Goal: Task Accomplishment & Management: Manage account settings

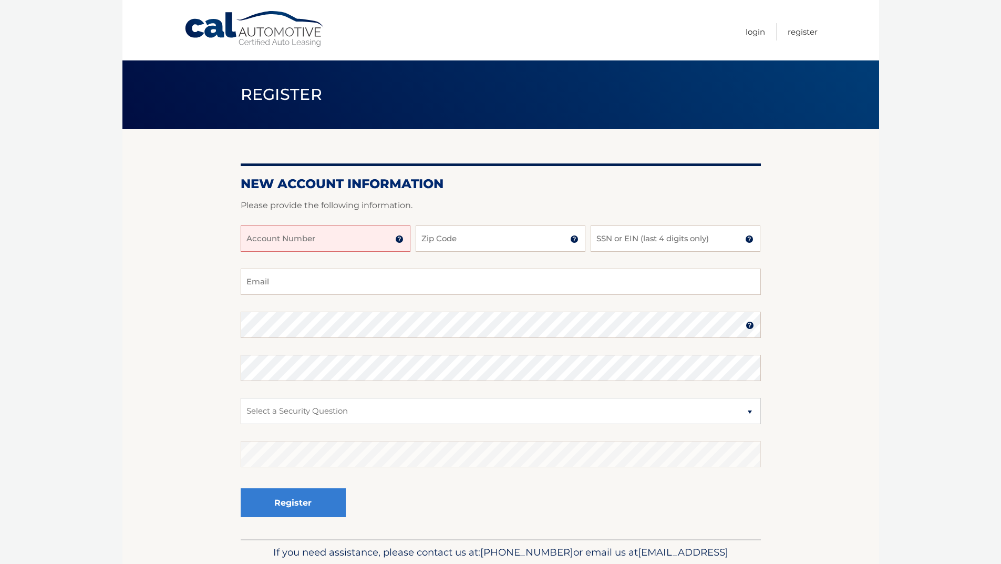
click at [343, 241] on input "Account Number" at bounding box center [326, 238] width 170 height 26
type input "44455973010"
click at [456, 240] on input "Zip Code" at bounding box center [501, 238] width 170 height 26
type input "11726"
click at [634, 239] on input "SSN or EIN (last 4 digits only)" at bounding box center [676, 238] width 170 height 26
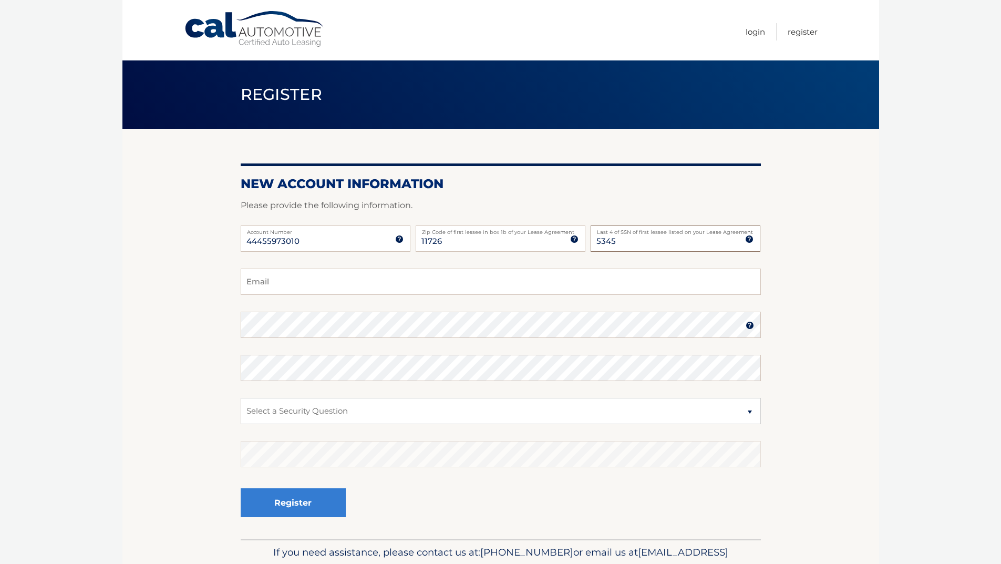
type input "5345"
click at [427, 280] on input "Email" at bounding box center [501, 281] width 520 height 26
type input "fanjul.stephanie@gmail.com"
drag, startPoint x: 513, startPoint y: 419, endPoint x: 507, endPoint y: 408, distance: 12.7
click at [513, 419] on select "Select a Security Question What was the name of your elementary school? What is…" at bounding box center [501, 411] width 520 height 26
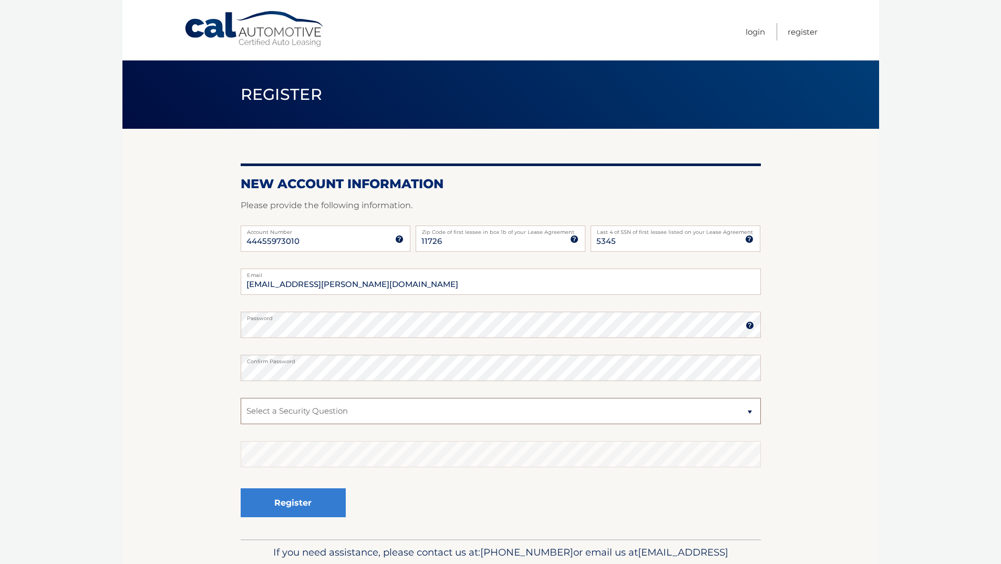
click at [507, 408] on select "Select a Security Question What was the name of your elementary school? What is…" at bounding box center [501, 411] width 520 height 26
select select "1"
click at [241, 398] on select "Select a Security Question What was the name of your elementary school? What is…" at bounding box center [501, 411] width 520 height 26
click at [306, 495] on button "Register" at bounding box center [293, 502] width 105 height 29
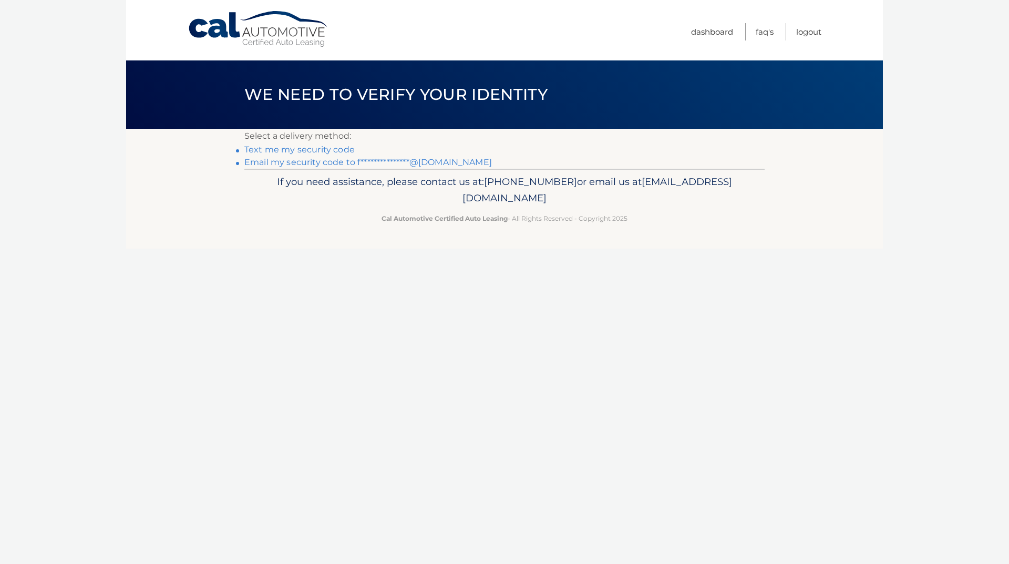
click at [337, 150] on link "Text me my security code" at bounding box center [299, 149] width 110 height 10
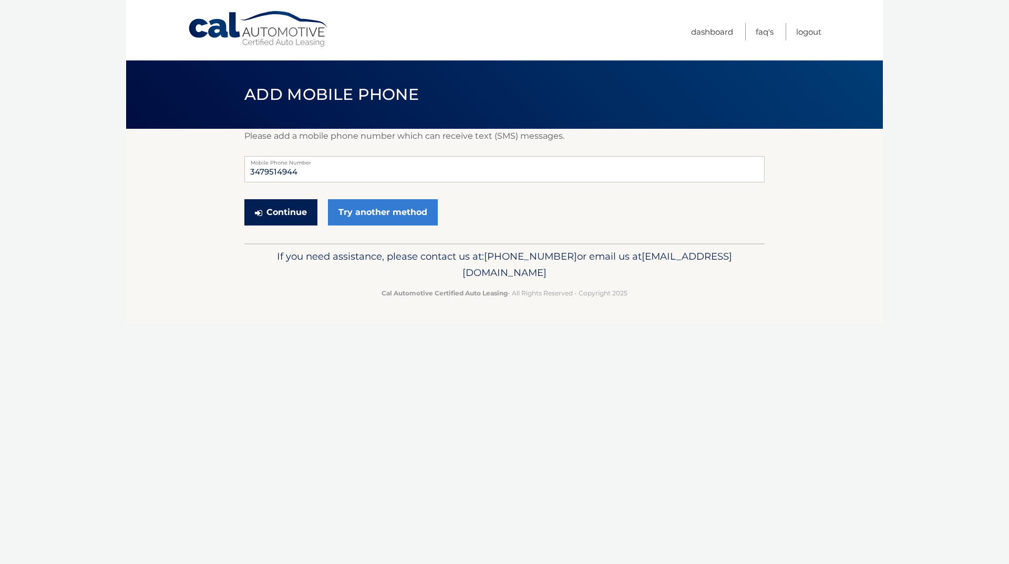
click at [294, 212] on button "Continue" at bounding box center [280, 212] width 73 height 26
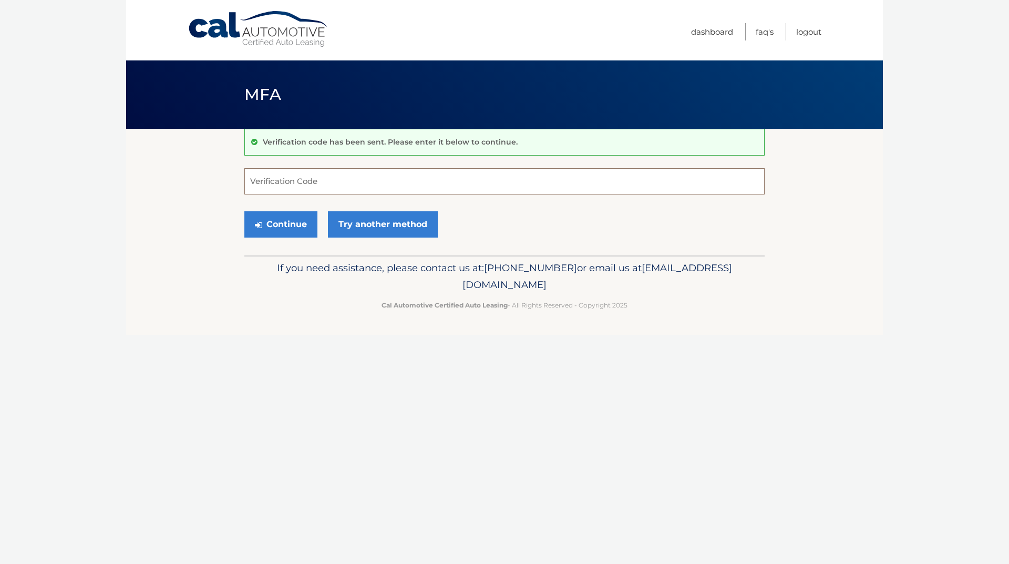
click at [374, 173] on input "Verification Code" at bounding box center [504, 181] width 520 height 26
type input "959723"
click at [292, 223] on button "Continue" at bounding box center [280, 224] width 73 height 26
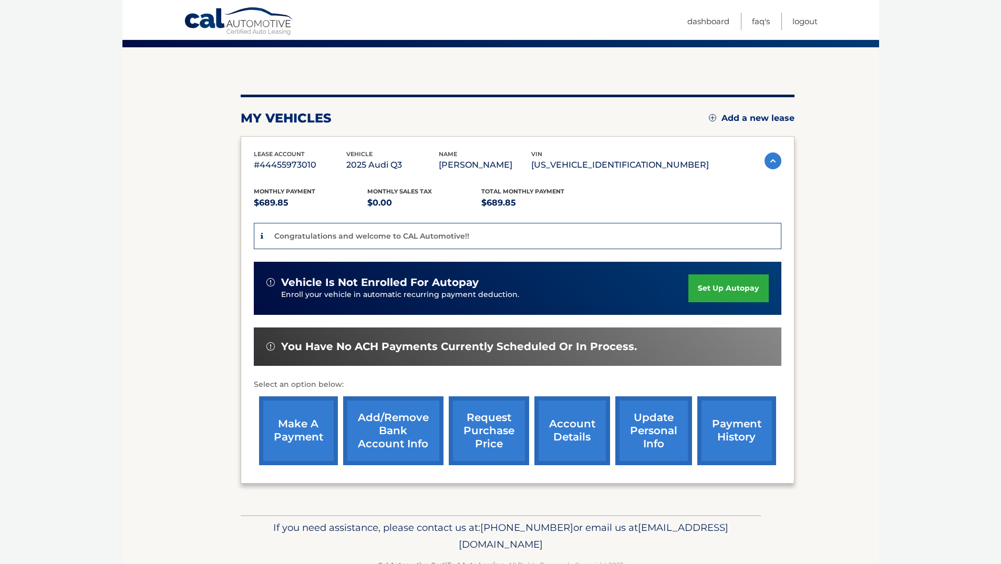
scroll to position [105, 0]
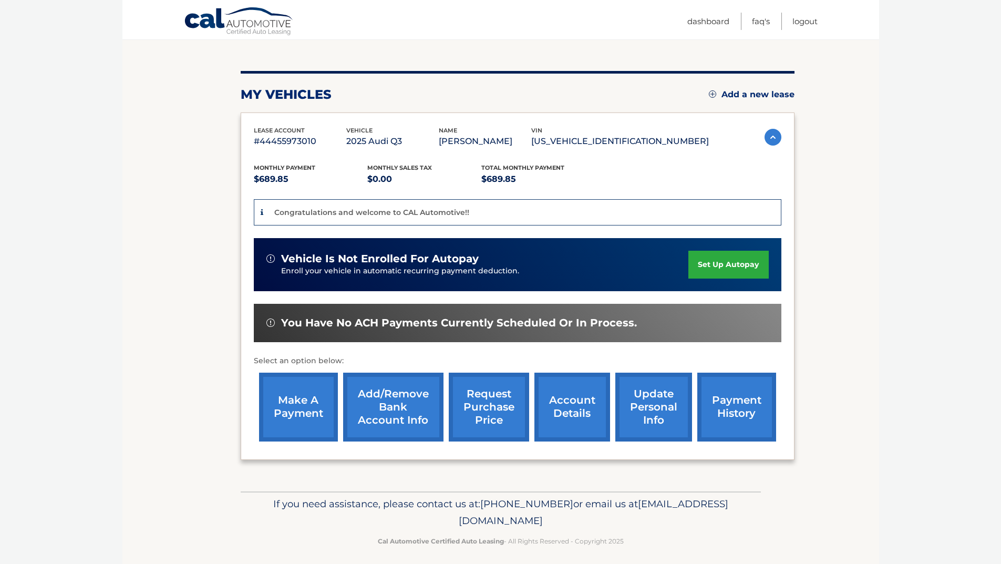
click at [726, 272] on link "set up autopay" at bounding box center [728, 265] width 80 height 28
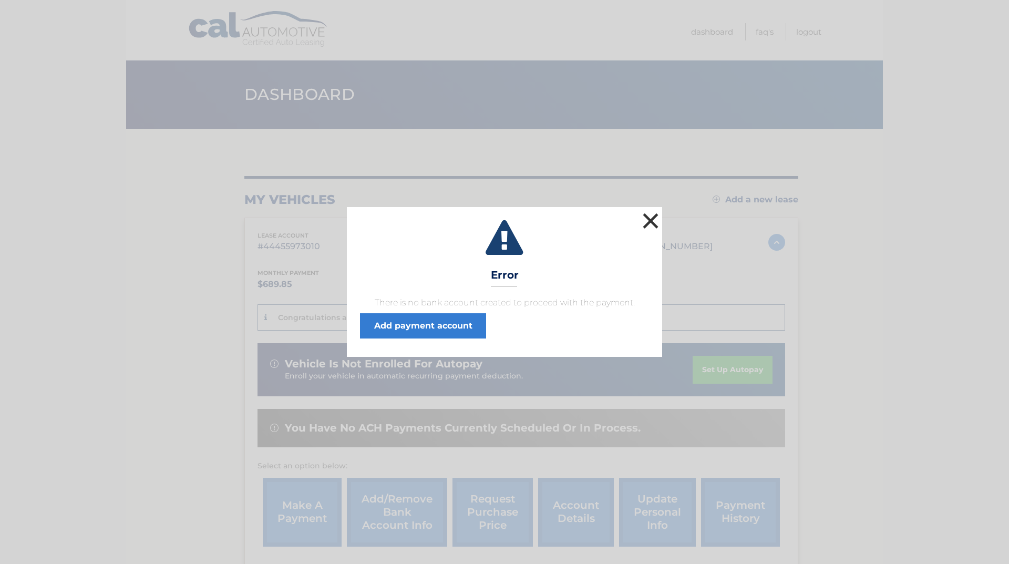
click at [648, 224] on button "×" at bounding box center [650, 220] width 21 height 21
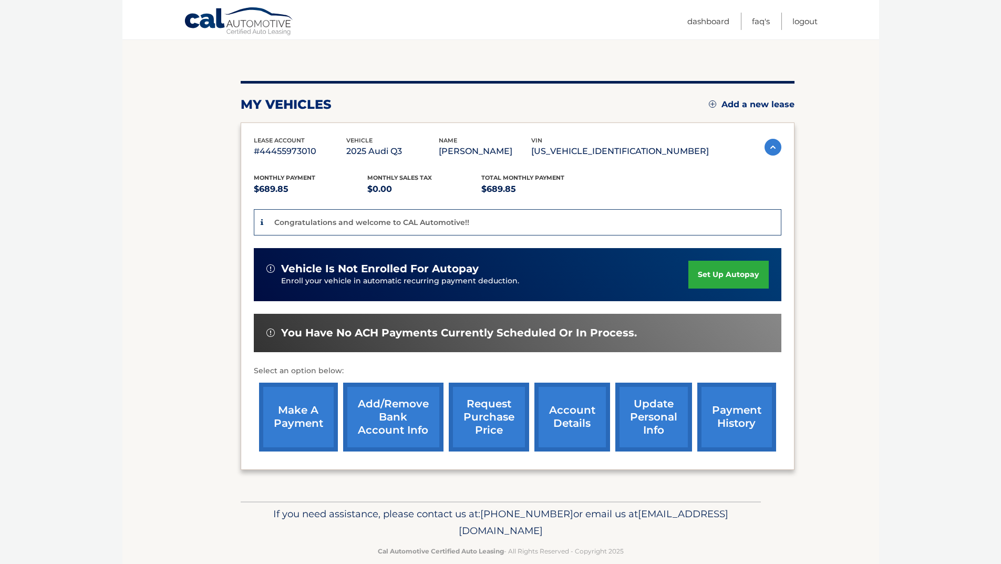
scroll to position [112, 0]
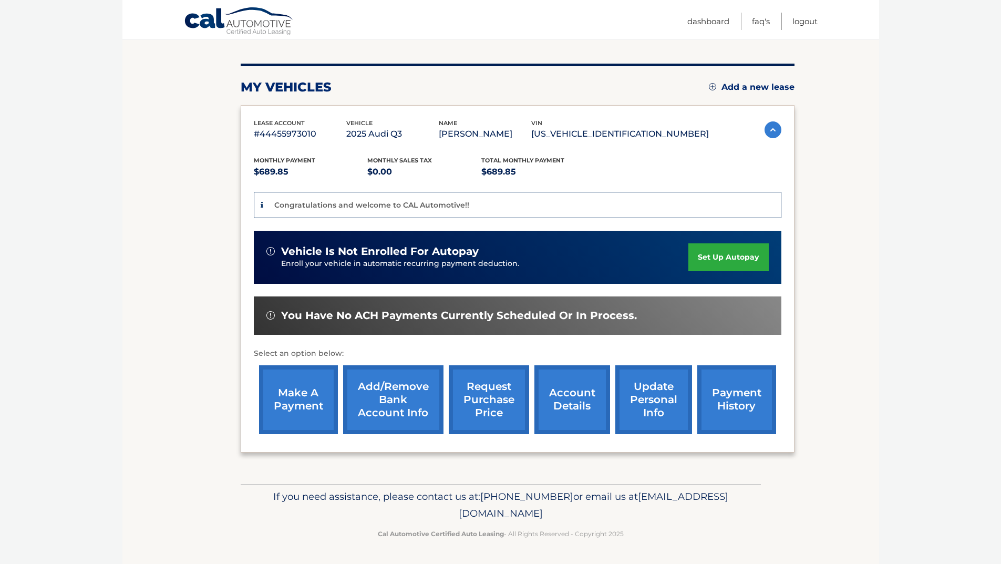
click at [302, 401] on link "make a payment" at bounding box center [298, 399] width 79 height 69
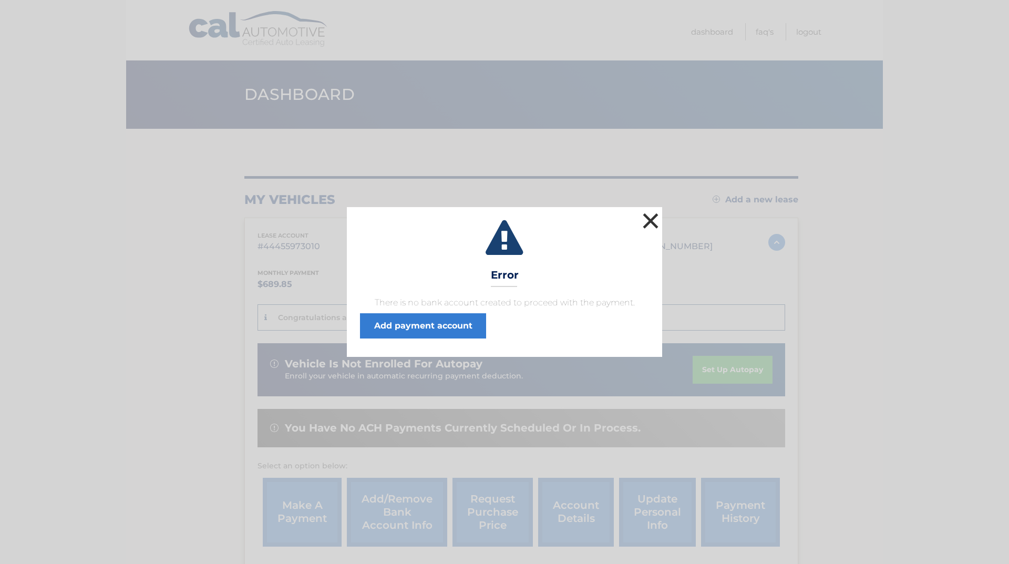
click at [643, 217] on button "×" at bounding box center [650, 220] width 21 height 21
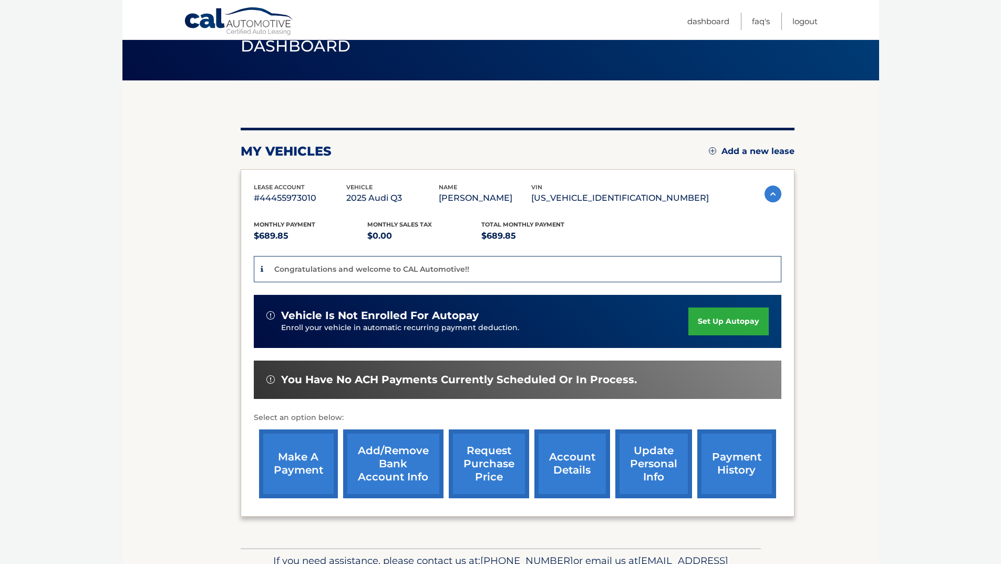
scroll to position [112, 0]
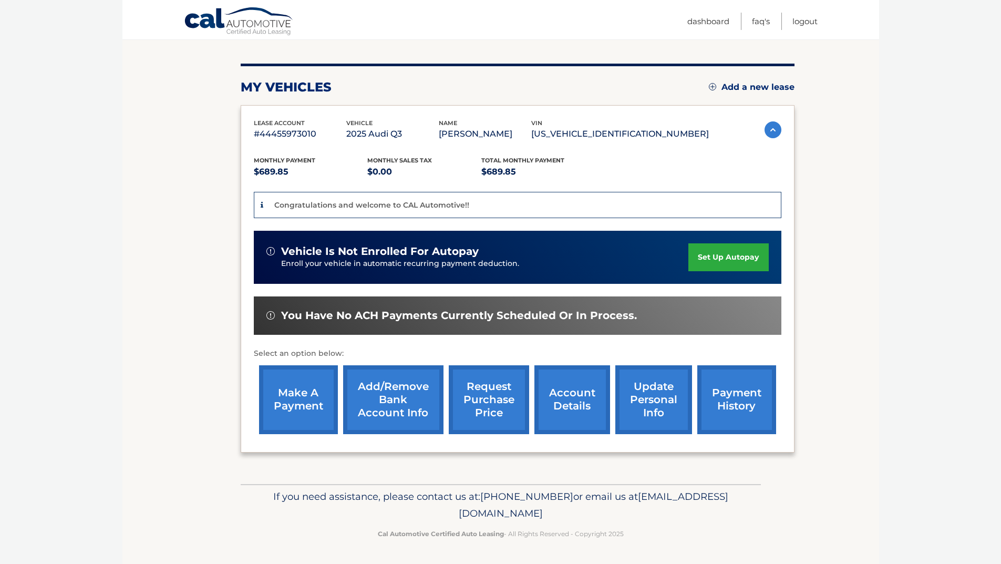
click at [399, 414] on link "Add/Remove bank account info" at bounding box center [393, 399] width 100 height 69
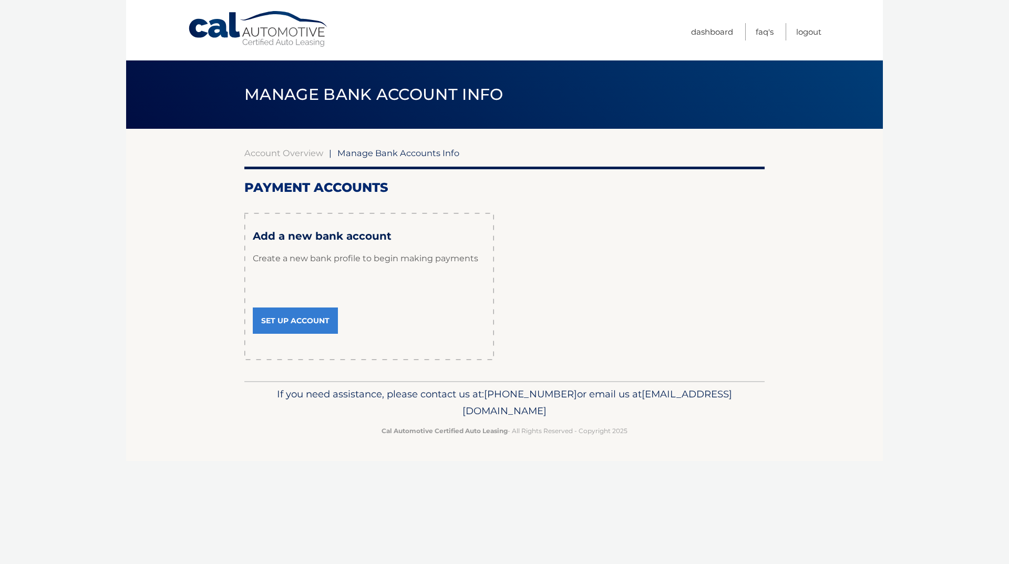
click at [296, 323] on link "Set Up Account" at bounding box center [295, 320] width 85 height 26
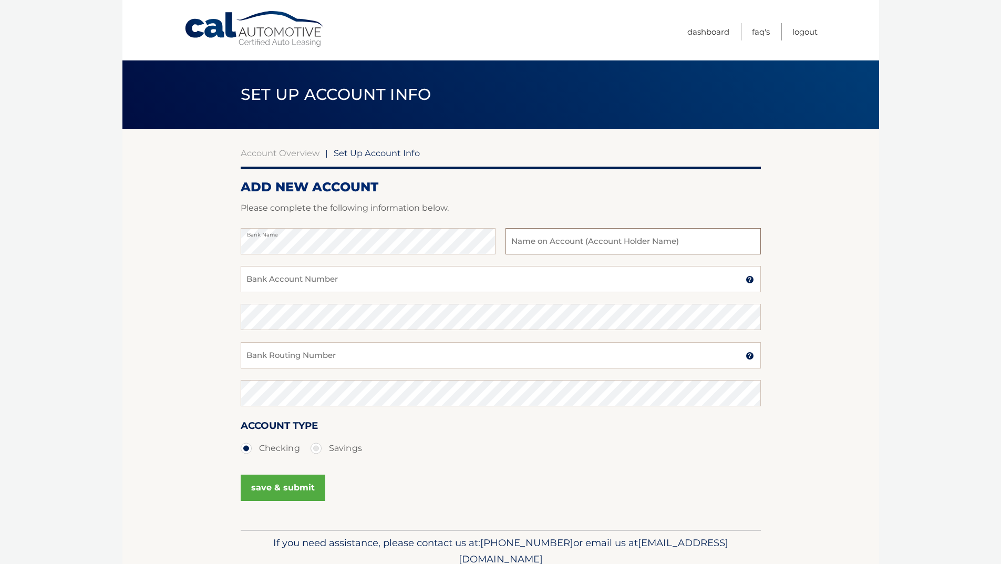
click at [638, 232] on input "text" at bounding box center [632, 241] width 255 height 26
type input "Stephanie Fanjul"
click at [508, 280] on input "Bank Account Number" at bounding box center [501, 279] width 520 height 26
paste input "483056759919"
type input "483056759919"
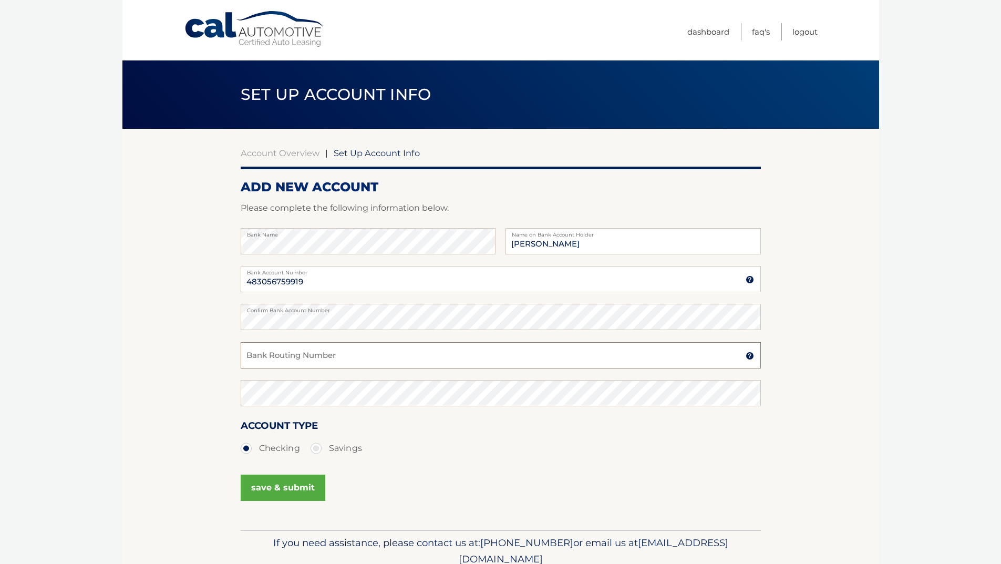
click at [345, 362] on input "Bank Routing Number" at bounding box center [501, 355] width 520 height 26
paste input "021000322"
type input "021000322"
click at [290, 485] on button "save & submit" at bounding box center [283, 487] width 85 height 26
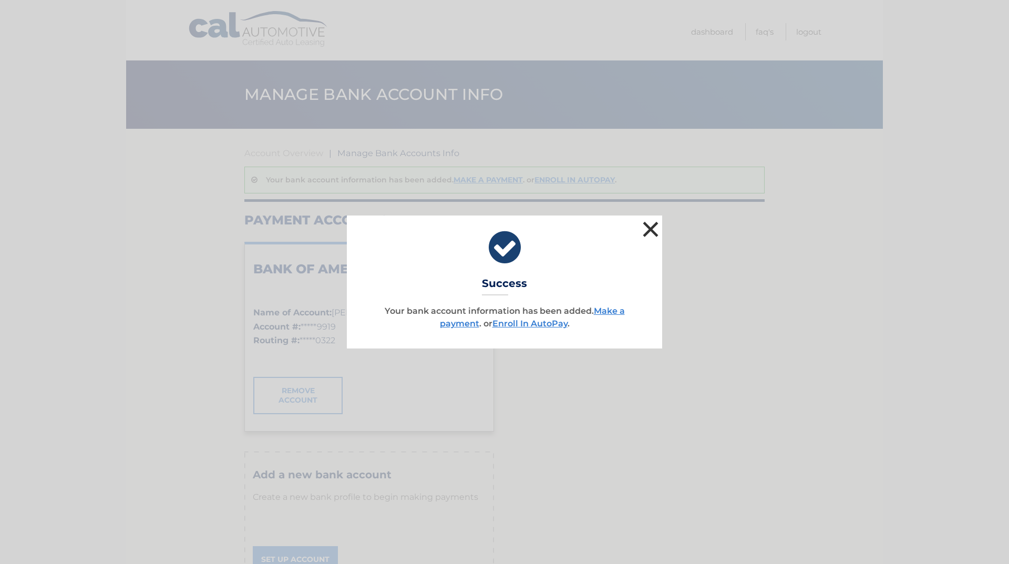
click at [650, 229] on button "×" at bounding box center [650, 229] width 21 height 21
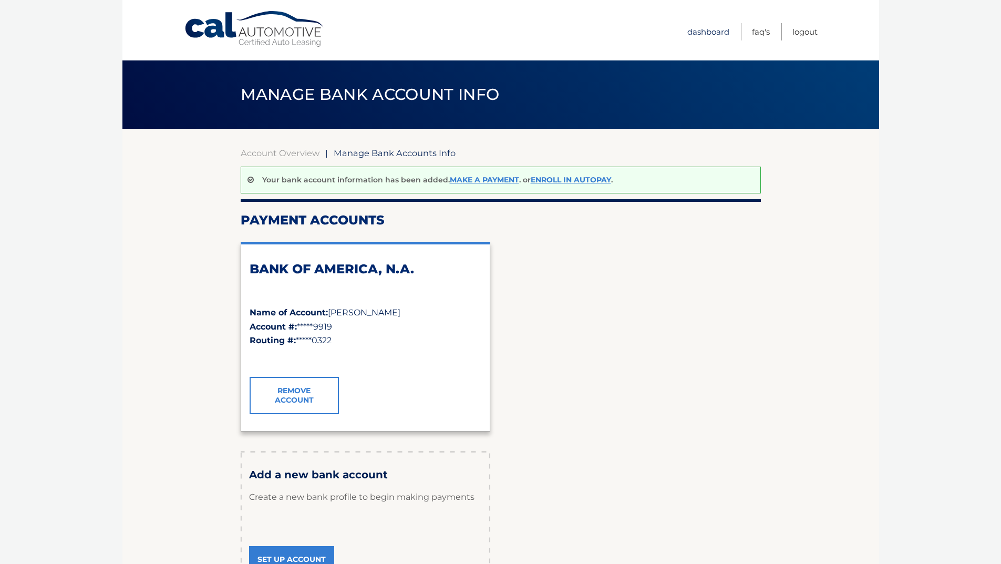
click at [705, 33] on link "Dashboard" at bounding box center [708, 31] width 42 height 17
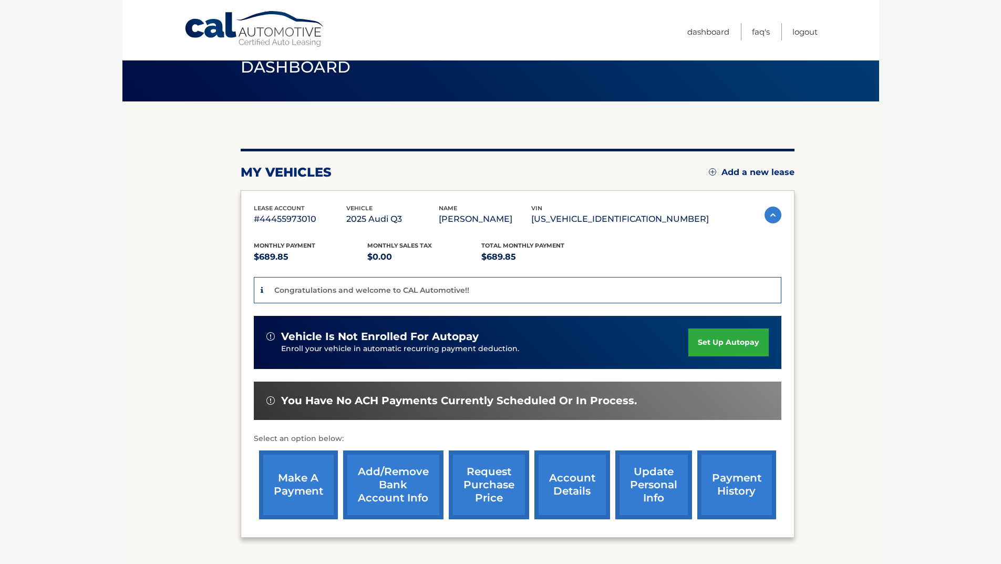
scroll to position [53, 0]
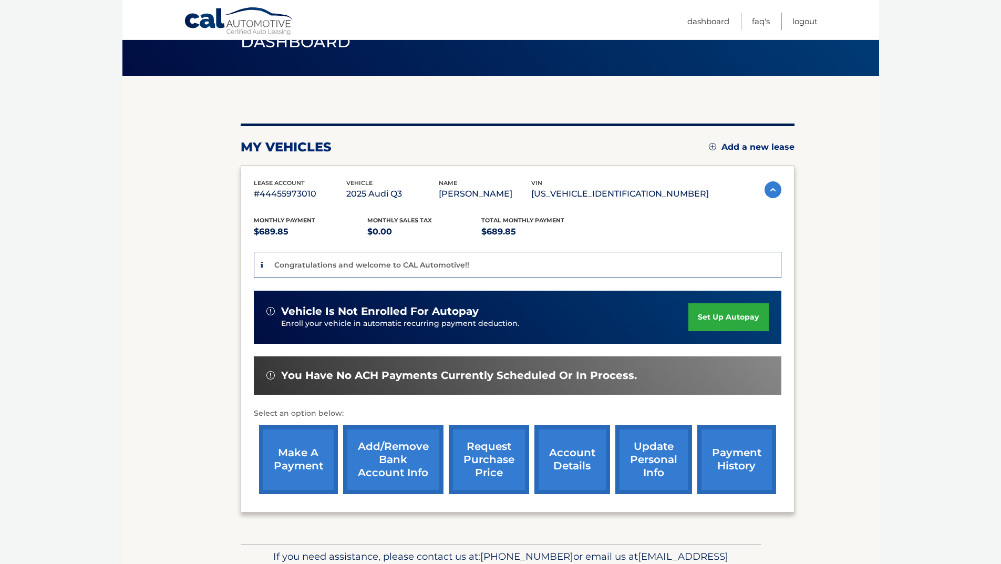
click at [727, 320] on link "set up autopay" at bounding box center [728, 317] width 80 height 28
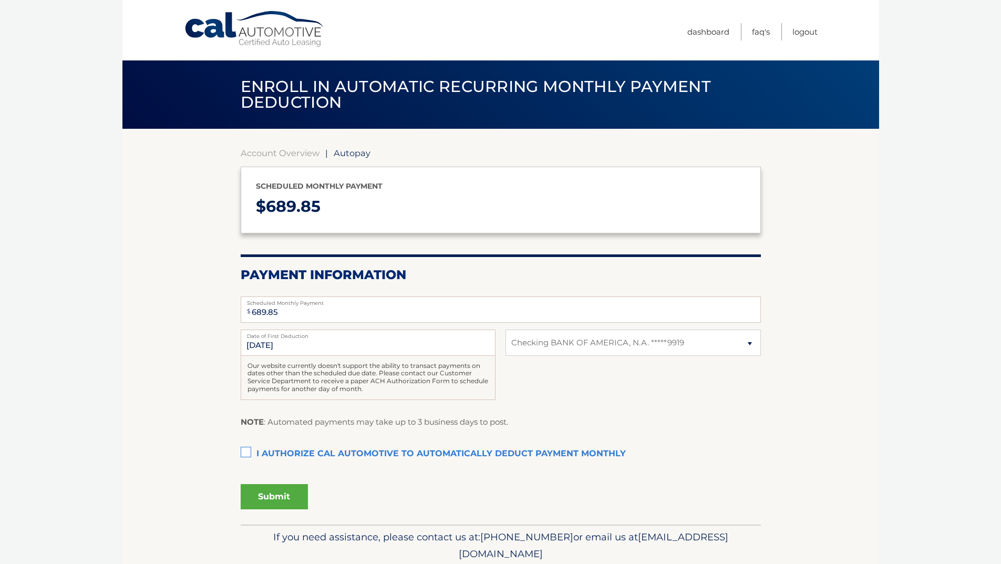
select select "MjdmZDFkM2MtZjU3Ni00YzY3LTg0YjctMDcyMjU4YWQwZWNj"
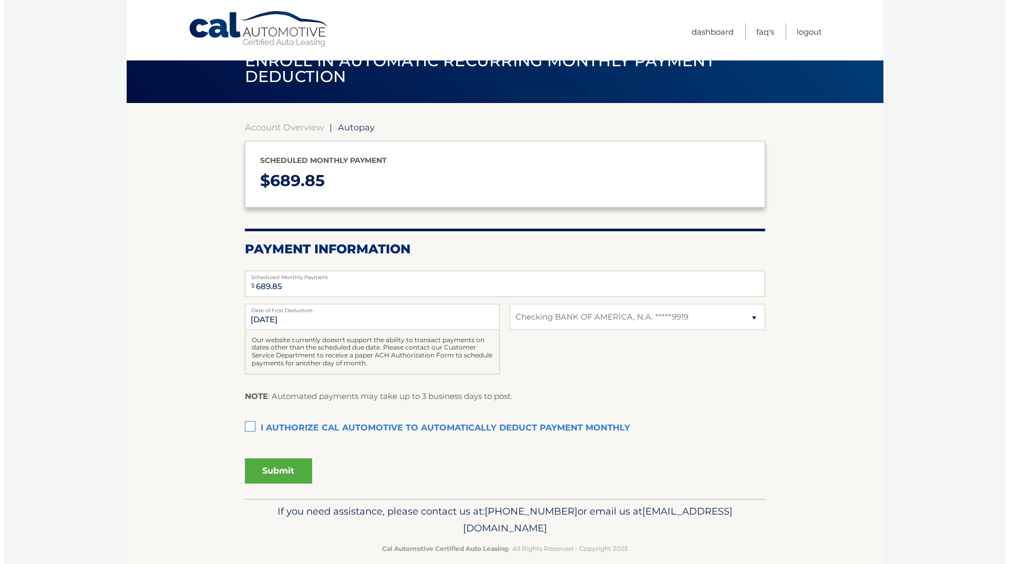
scroll to position [40, 0]
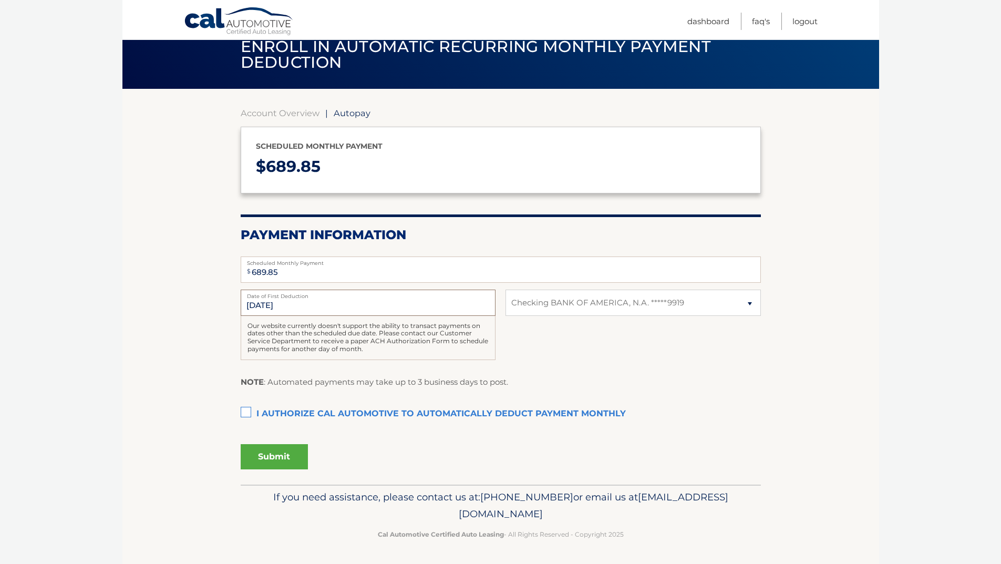
click at [439, 303] on input "[DATE]" at bounding box center [368, 302] width 255 height 26
click at [241, 413] on label "I authorize cal automotive to automatically deduct payment monthly This checkbo…" at bounding box center [501, 413] width 520 height 21
click at [0, 0] on input "I authorize cal automotive to automatically deduct payment monthly This checkbo…" at bounding box center [0, 0] width 0 height 0
click at [668, 350] on div "[DATE] Date of First Deduction Our website currently doesn't support the abilit…" at bounding box center [501, 330] width 520 height 82
click at [267, 460] on button "Submit" at bounding box center [274, 456] width 67 height 25
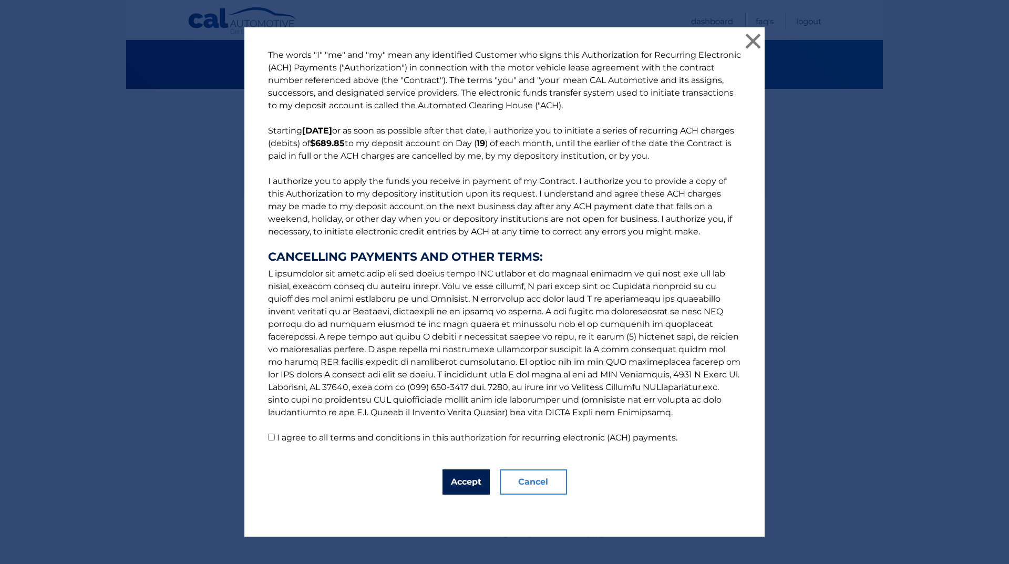
click at [468, 481] on button "Accept" at bounding box center [465, 481] width 47 height 25
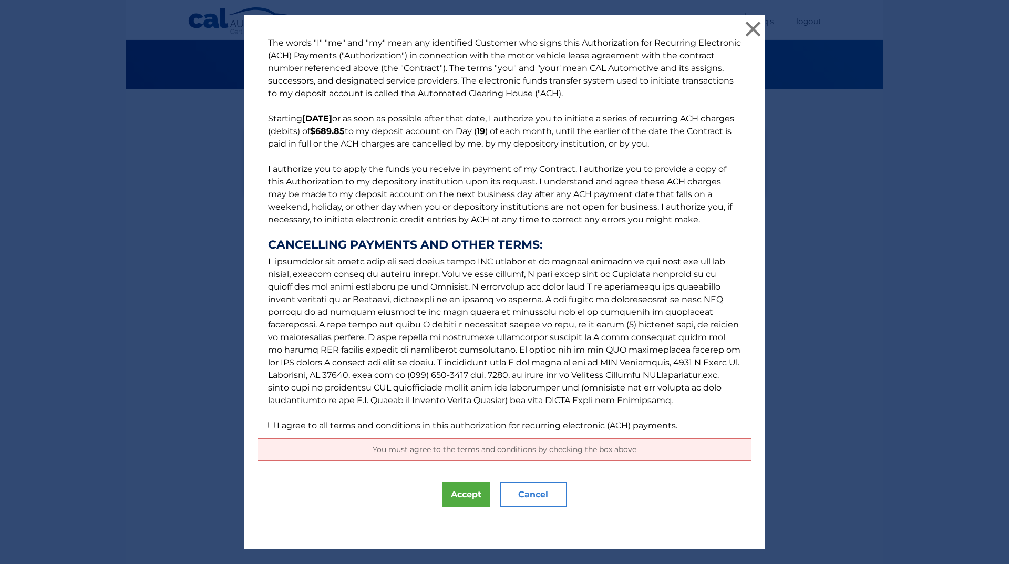
click at [269, 425] on input "I agree to all terms and conditions in this authorization for recurring electro…" at bounding box center [271, 424] width 7 height 7
checkbox input "true"
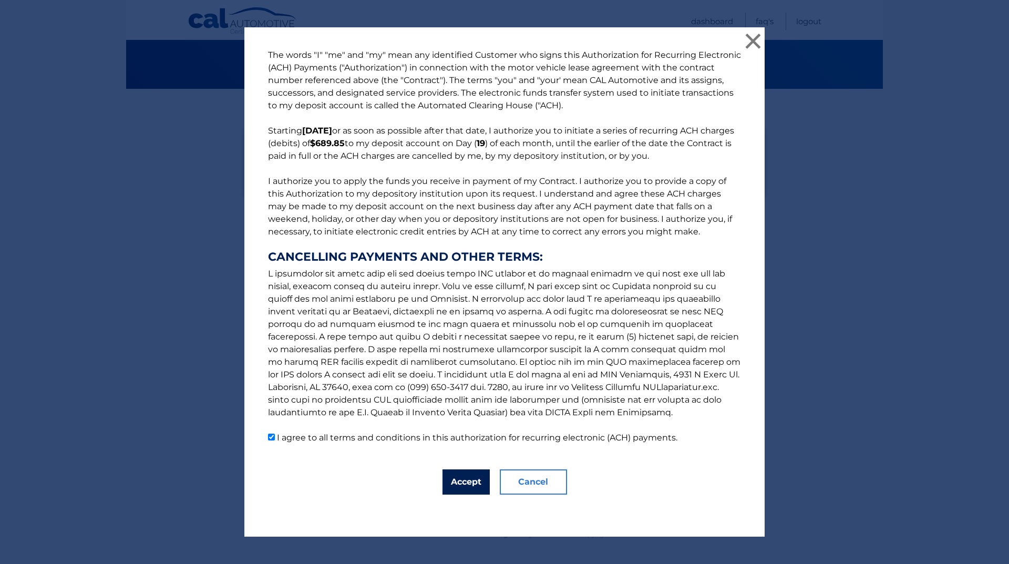
drag, startPoint x: 463, startPoint y: 482, endPoint x: 487, endPoint y: 490, distance: 25.4
click at [463, 482] on button "Accept" at bounding box center [465, 481] width 47 height 25
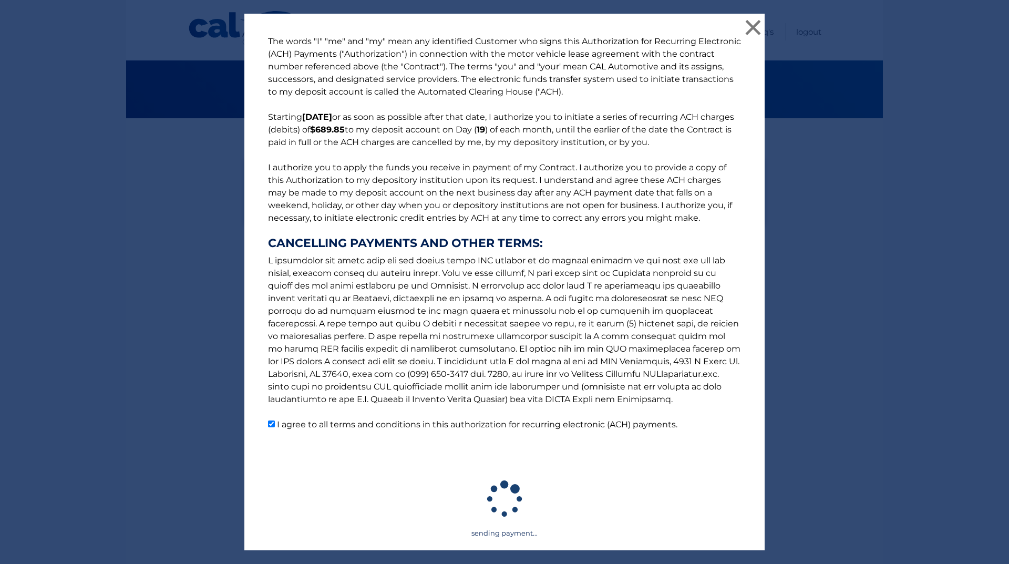
scroll to position [11, 0]
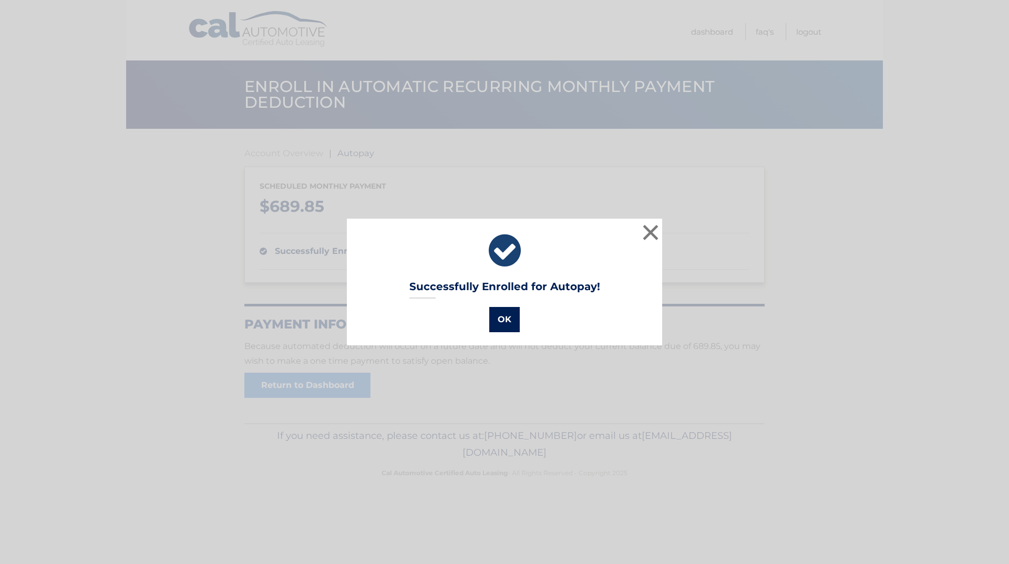
click at [501, 325] on button "OK" at bounding box center [504, 319] width 30 height 25
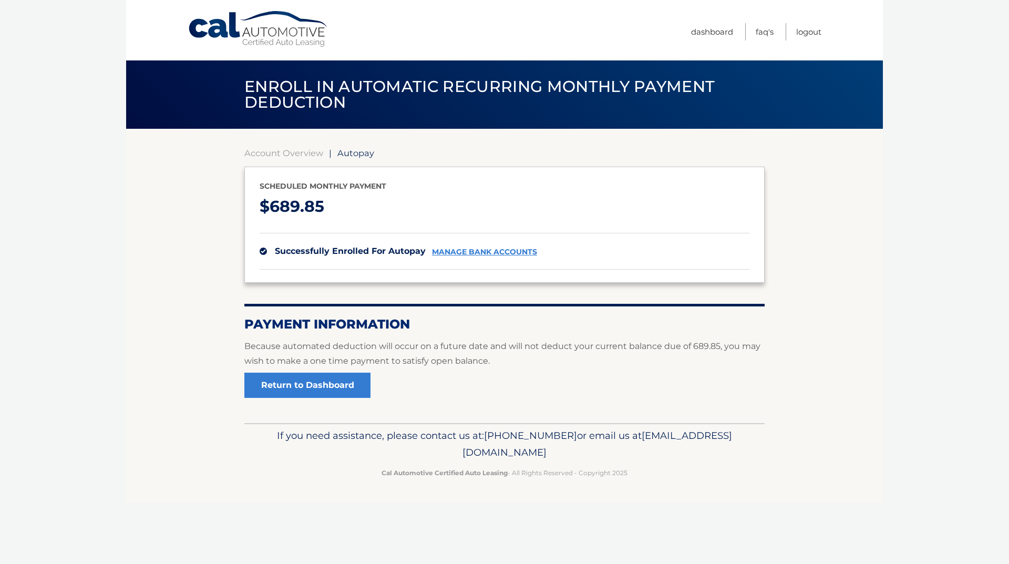
click at [274, 34] on link "Cal Automotive" at bounding box center [259, 29] width 142 height 37
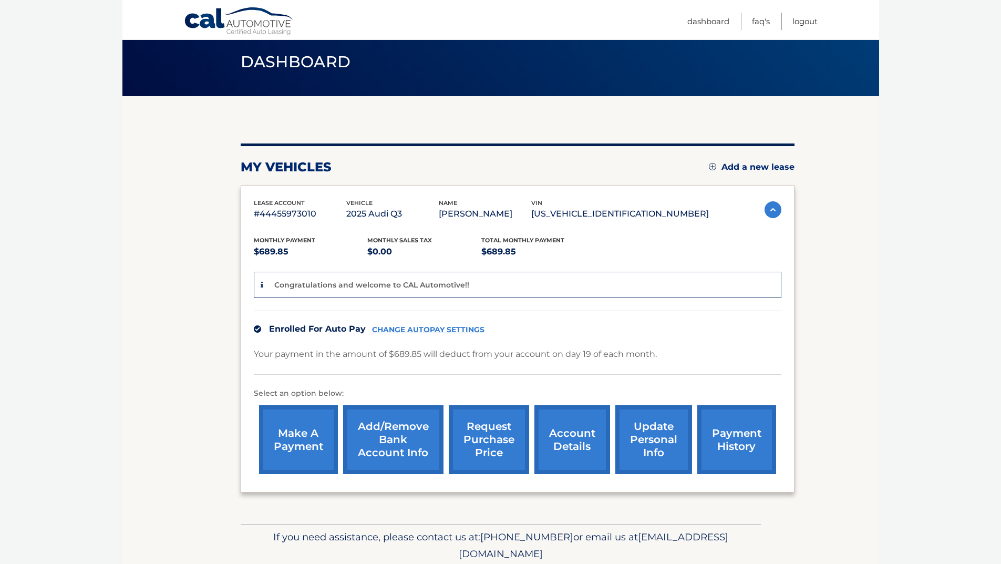
scroll to position [73, 0]
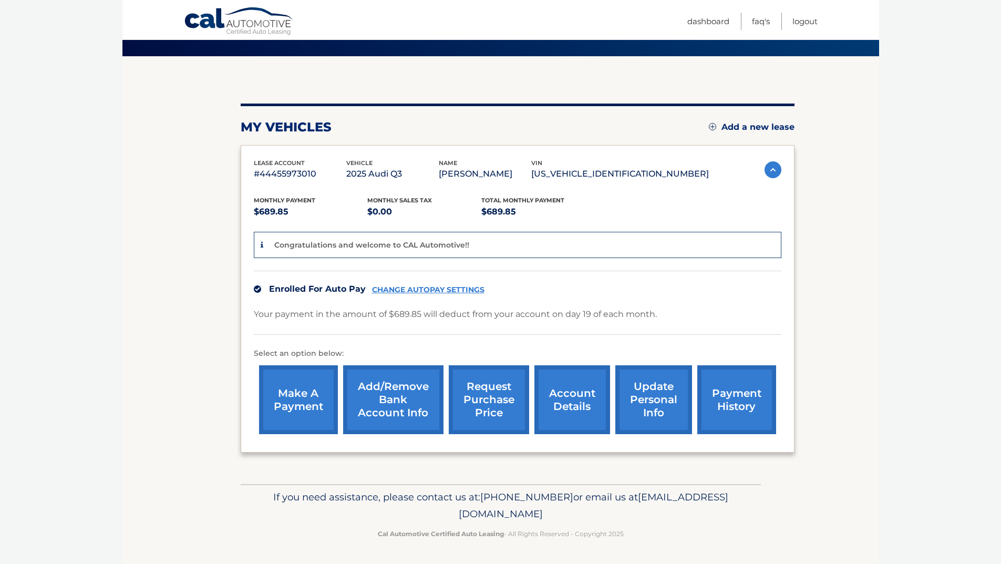
click at [493, 418] on link "request purchase price" at bounding box center [489, 399] width 80 height 69
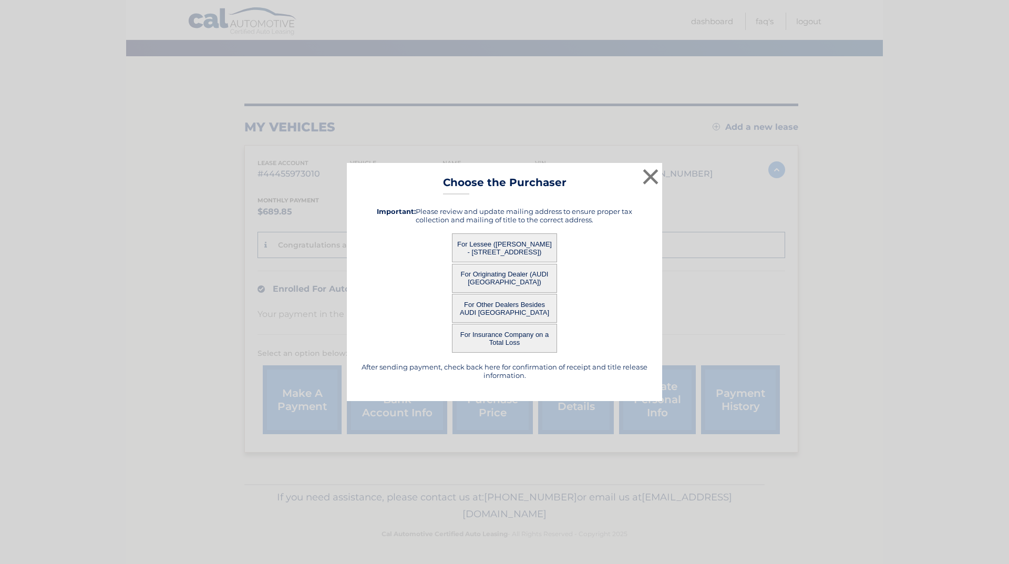
click at [529, 251] on button "For Lessee (STEPHANIE FANJUL - 250 LAKE DR, , COPIAGUE, NY 11726)" at bounding box center [504, 247] width 105 height 29
click at [508, 251] on button "For Lessee (STEPHANIE FANJUL - 250 LAKE DR, , COPIAGUE, NY 11726)" at bounding box center [504, 247] width 105 height 29
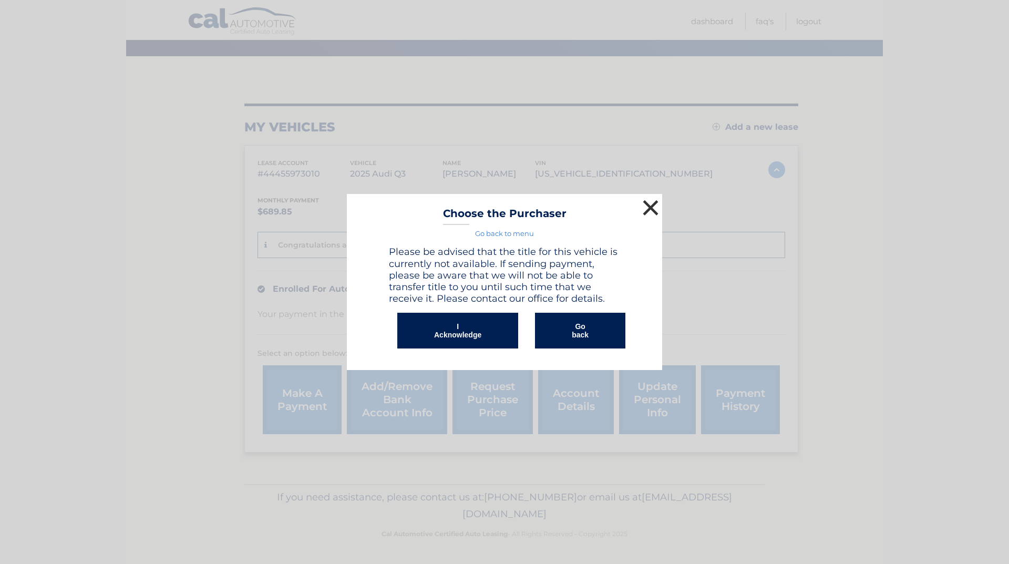
click at [654, 211] on button "×" at bounding box center [650, 207] width 21 height 21
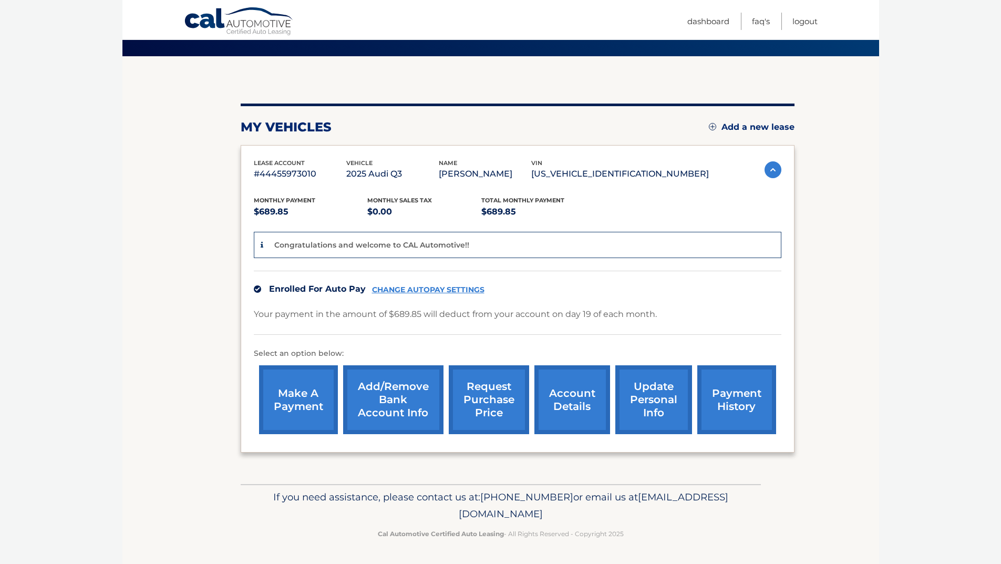
click at [579, 405] on link "account details" at bounding box center [572, 399] width 76 height 69
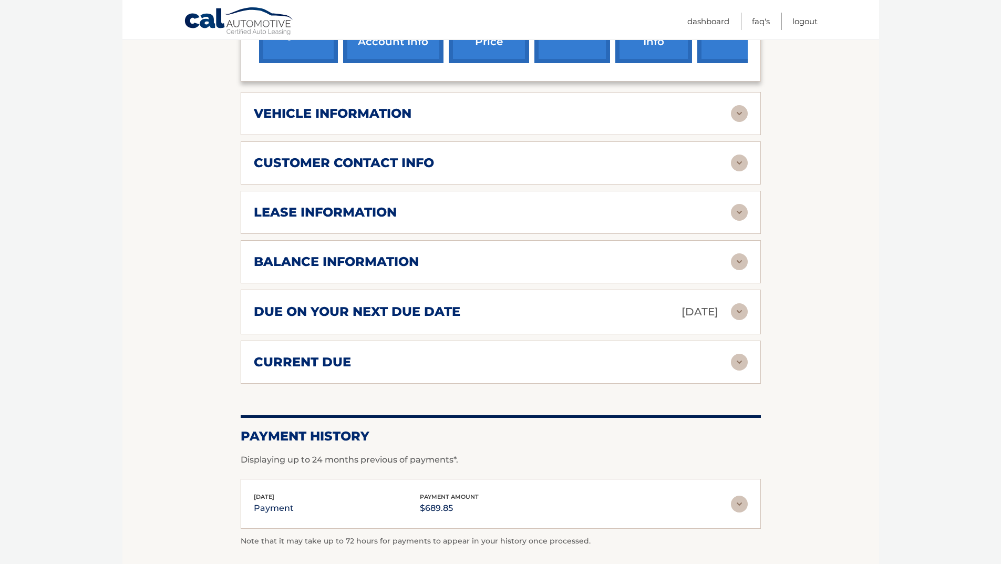
scroll to position [420, 0]
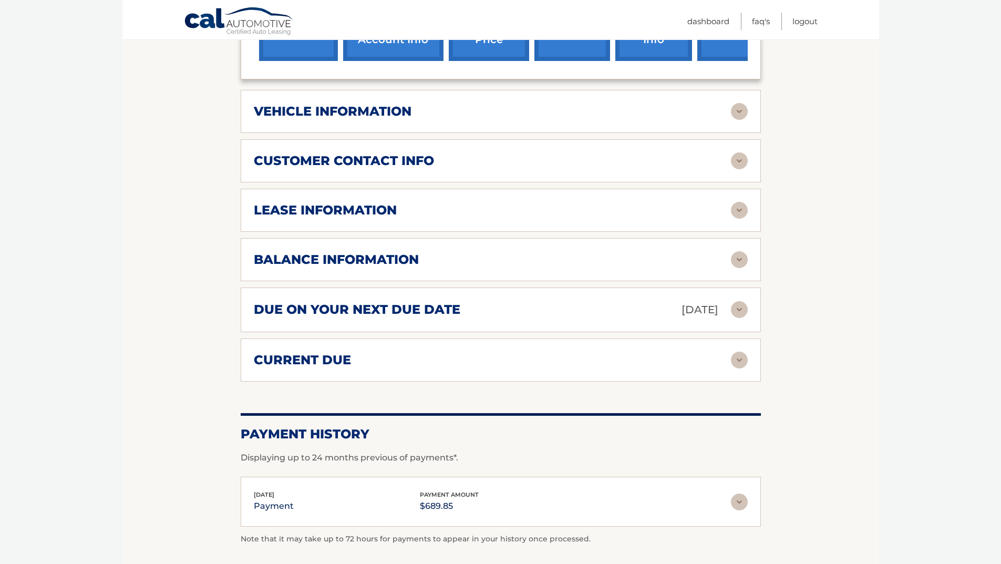
click at [746, 208] on img at bounding box center [739, 210] width 17 height 17
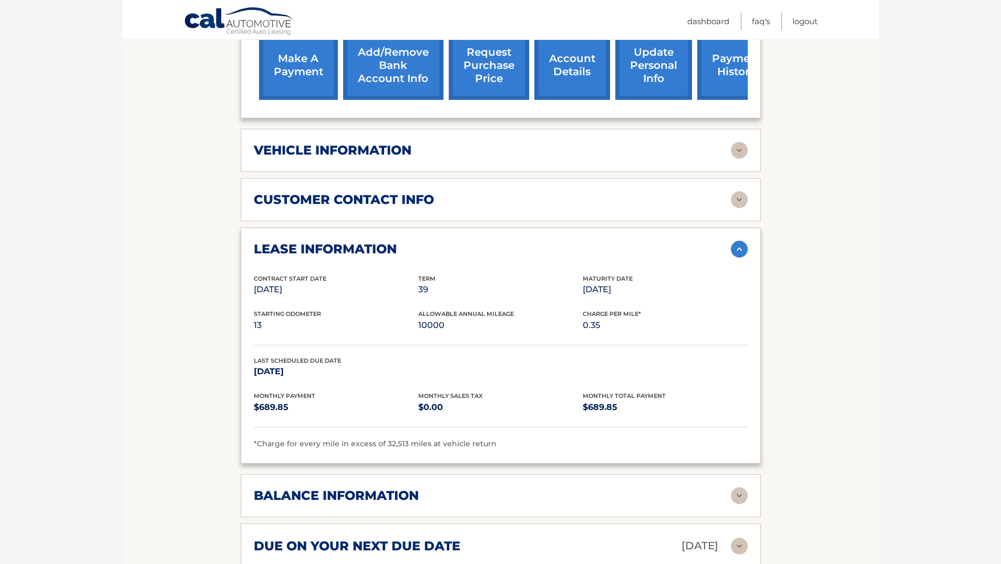
scroll to position [368, 0]
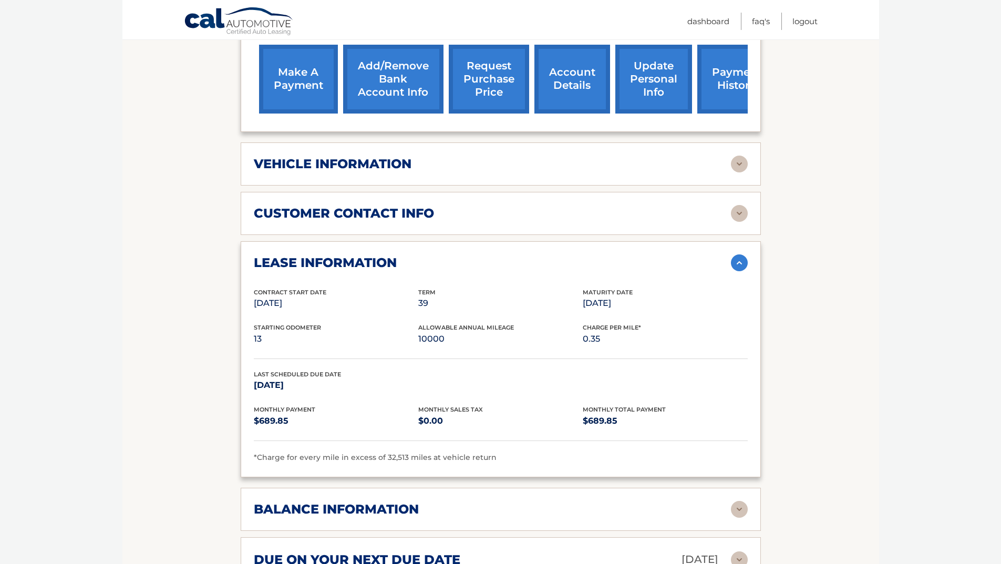
click at [740, 164] on img at bounding box center [739, 164] width 17 height 17
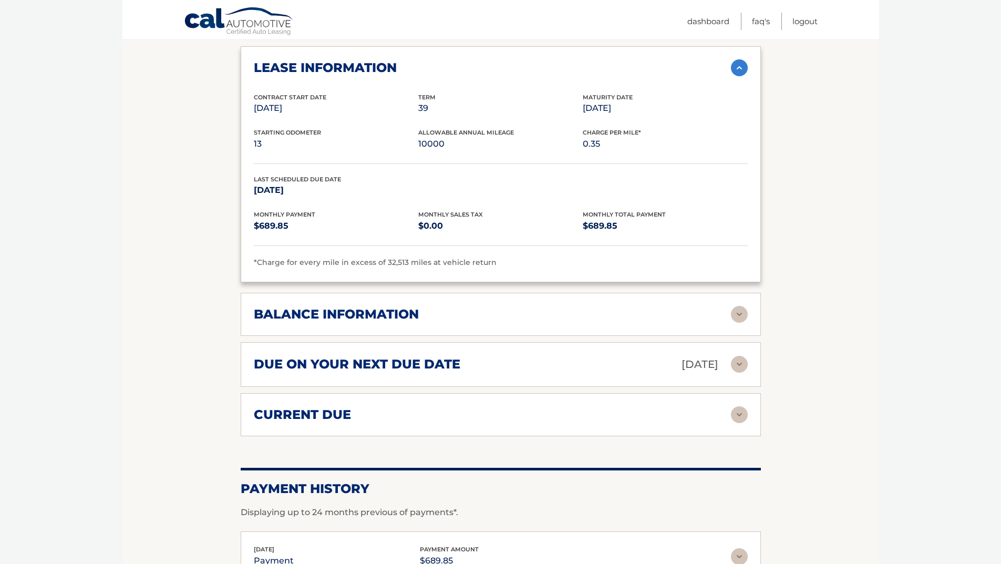
scroll to position [946, 0]
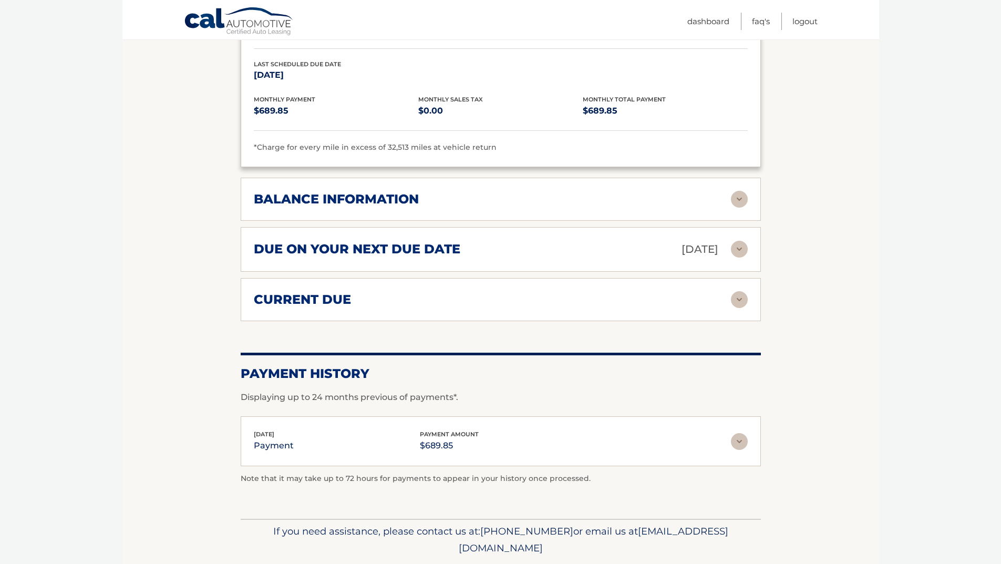
click at [740, 202] on img at bounding box center [739, 199] width 17 height 17
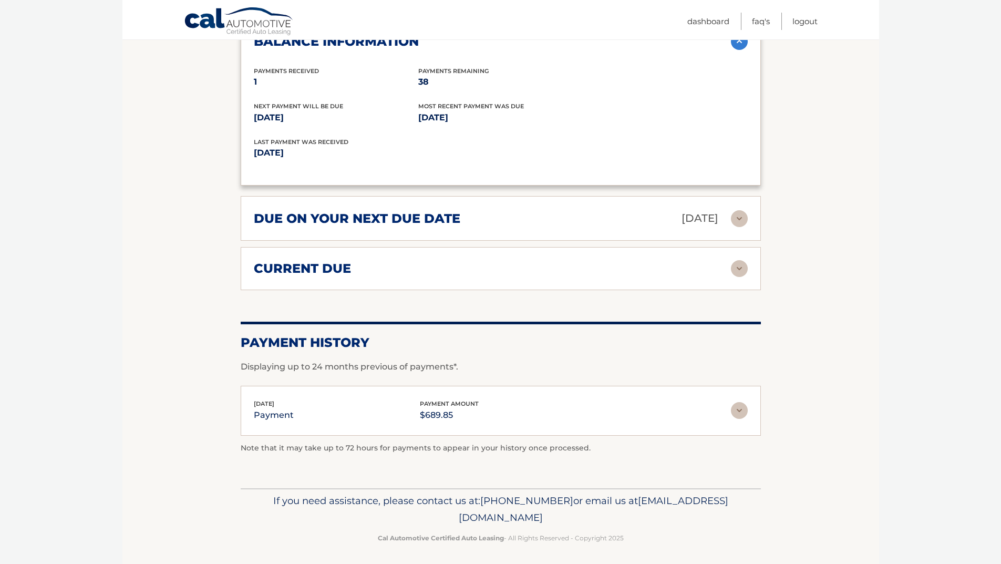
scroll to position [1107, 0]
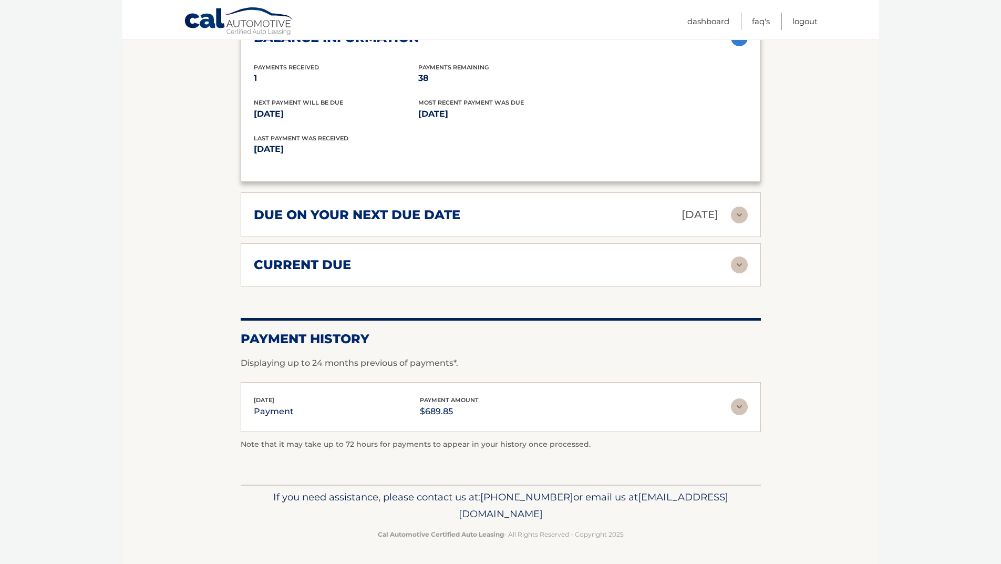
click at [738, 210] on img at bounding box center [739, 214] width 17 height 17
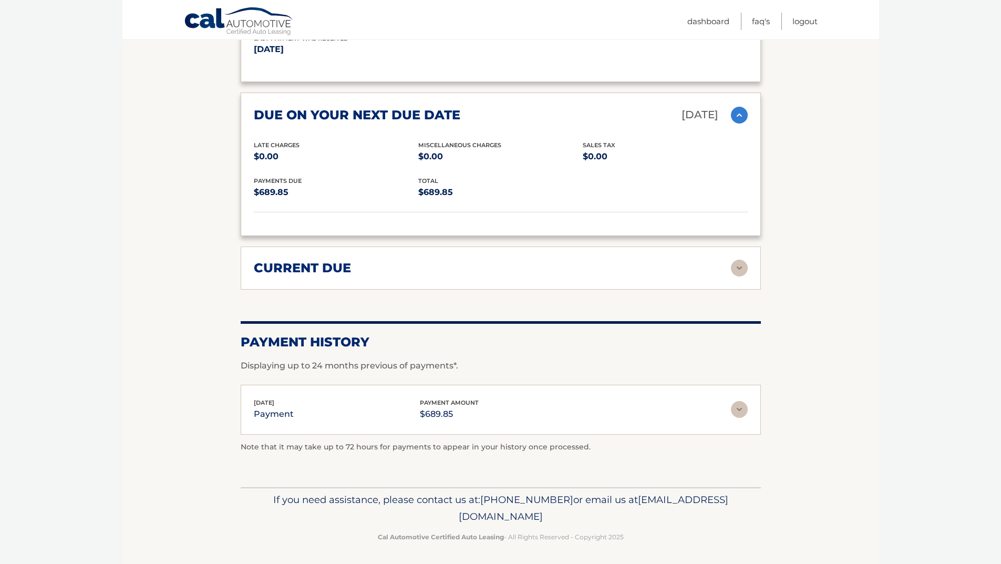
scroll to position [1209, 0]
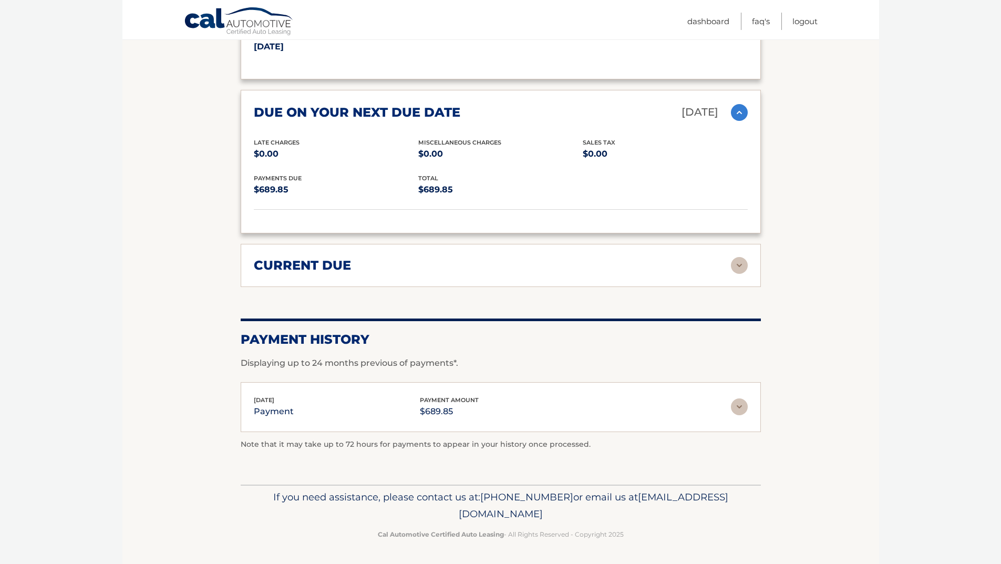
click at [734, 269] on img at bounding box center [739, 265] width 17 height 17
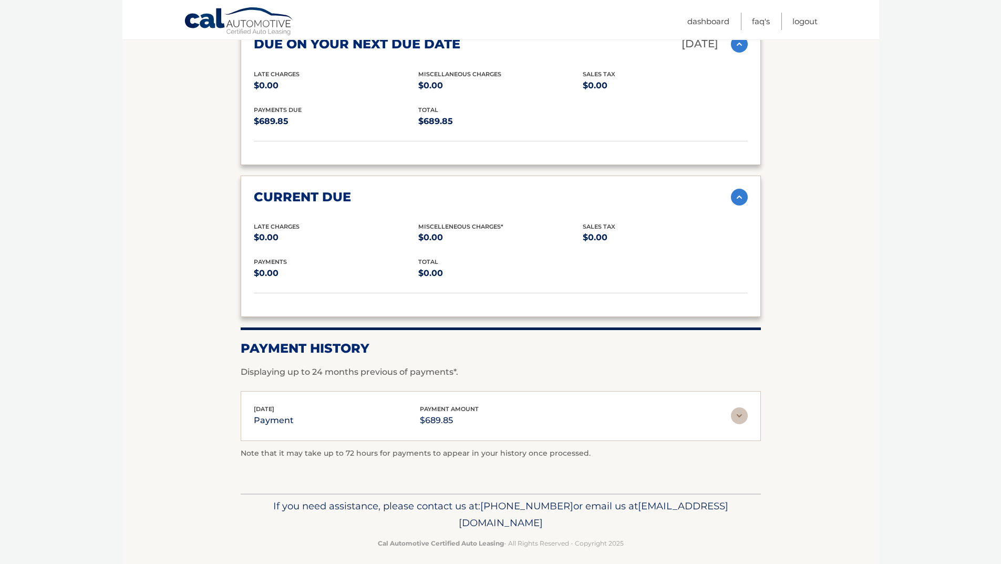
scroll to position [1287, 0]
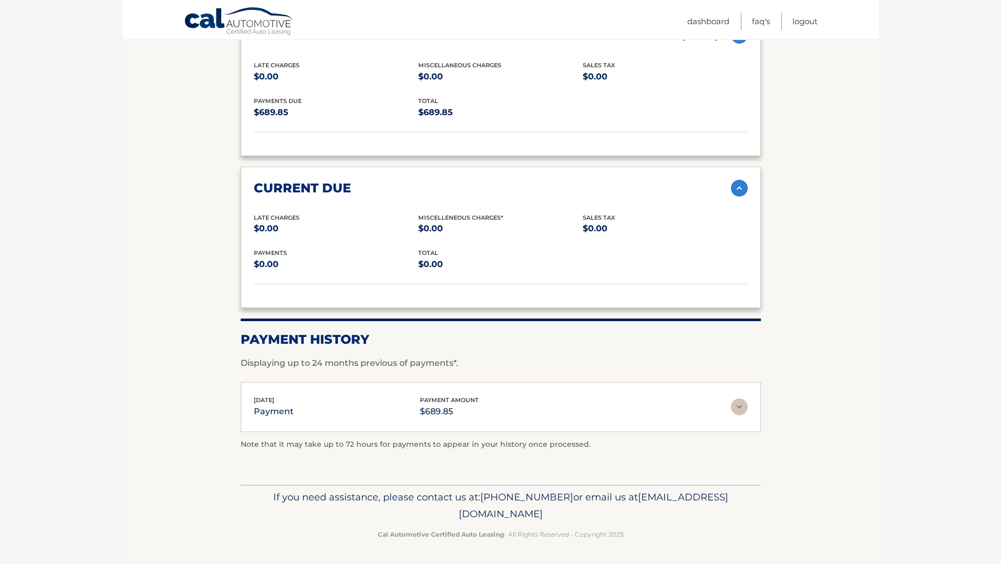
click at [745, 407] on img at bounding box center [739, 406] width 17 height 17
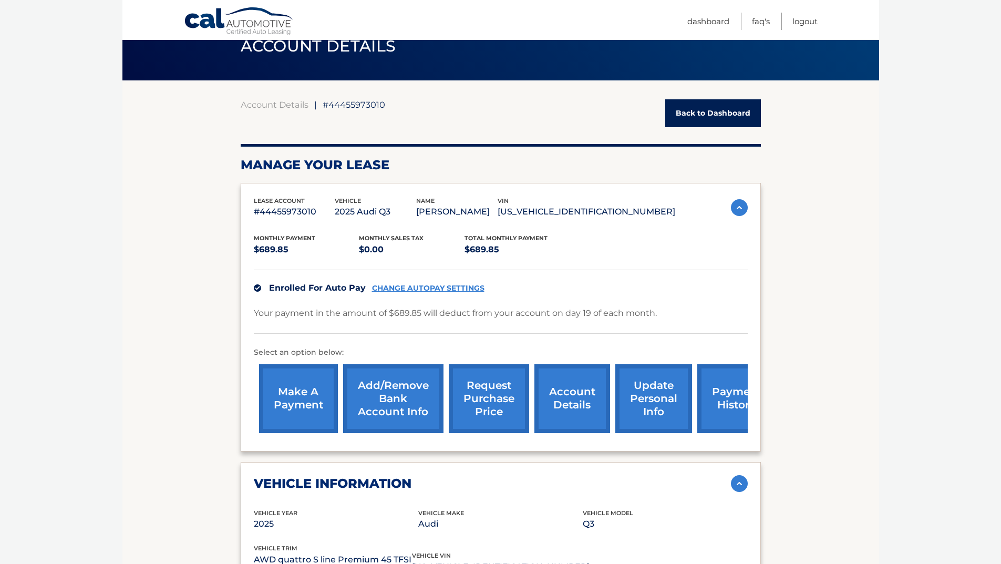
scroll to position [0, 0]
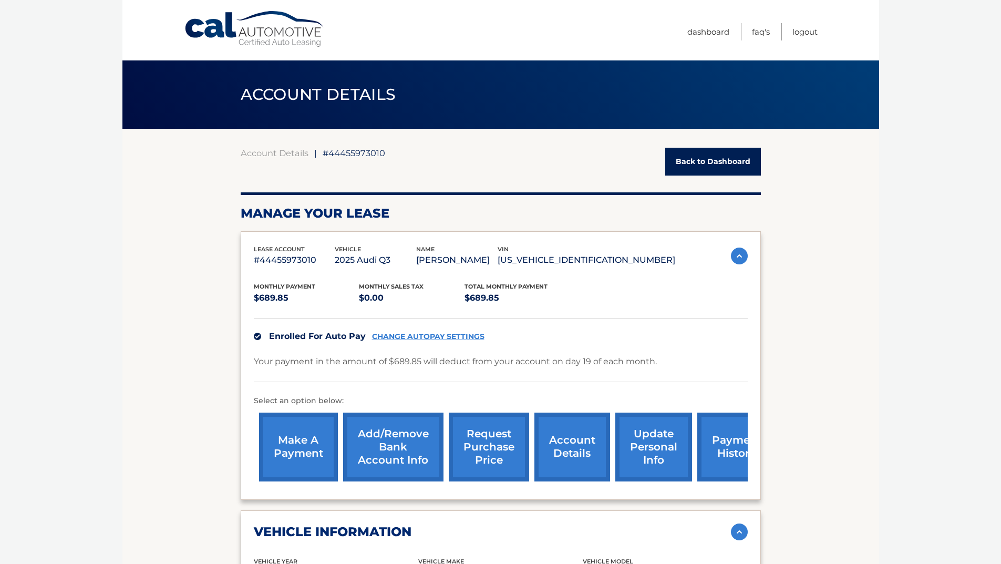
click at [705, 156] on link "Back to Dashboard" at bounding box center [713, 162] width 96 height 28
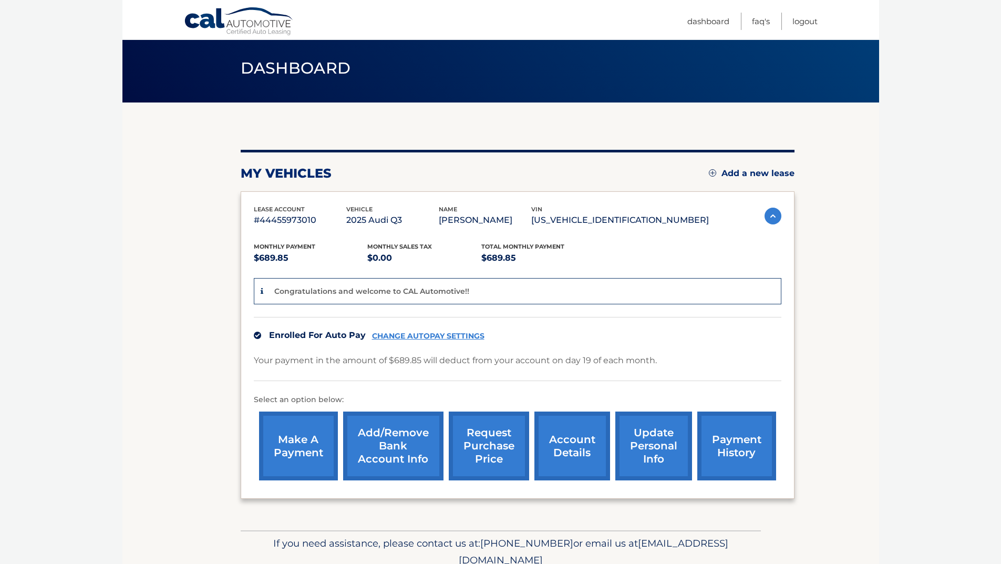
scroll to position [73, 0]
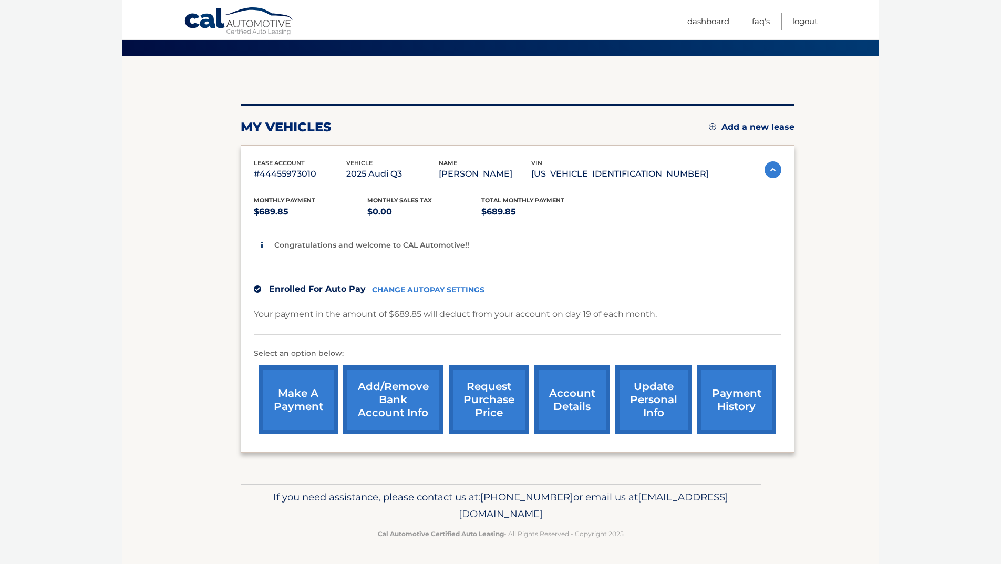
click at [742, 395] on link "payment history" at bounding box center [736, 399] width 79 height 69
